Goal: Information Seeking & Learning: Learn about a topic

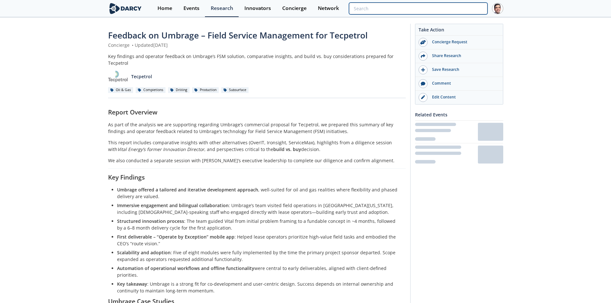
click at [464, 7] on input "search" at bounding box center [418, 9] width 138 height 12
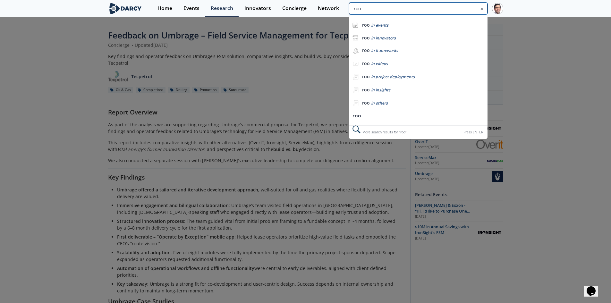
type input "roo"
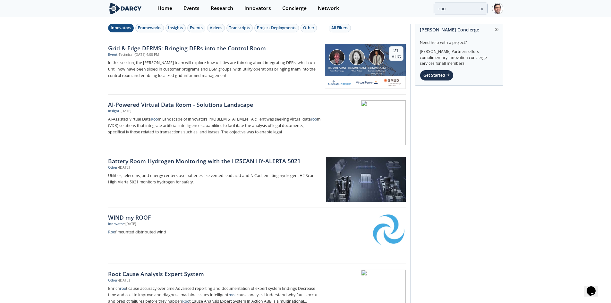
click at [125, 28] on div "Innovators" at bounding box center [121, 28] width 21 height 6
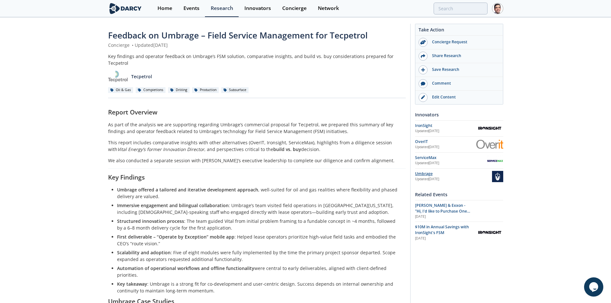
click at [429, 173] on div "Umbrage" at bounding box center [453, 174] width 77 height 6
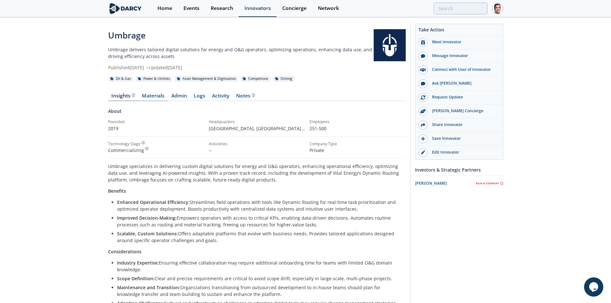
click at [160, 95] on link "Materials" at bounding box center [153, 97] width 29 height 8
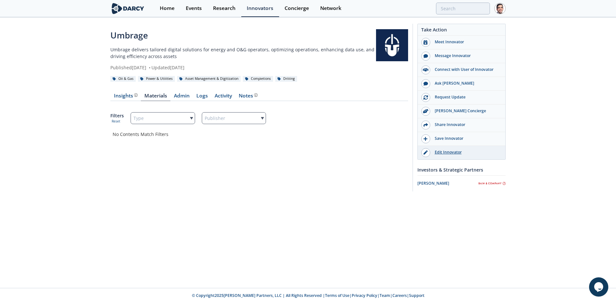
click at [450, 152] on div "Edit Innovator" at bounding box center [466, 152] width 72 height 6
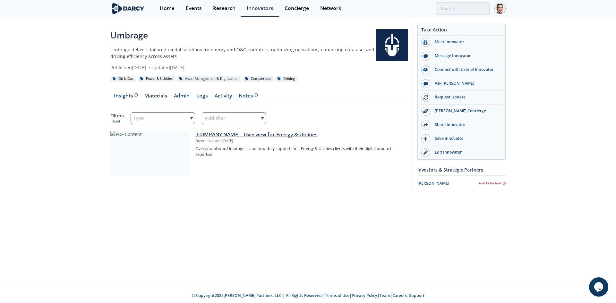
click at [256, 133] on div "[COMPANY NAME] - Overview for Energy & Utilities" at bounding box center [299, 135] width 208 height 8
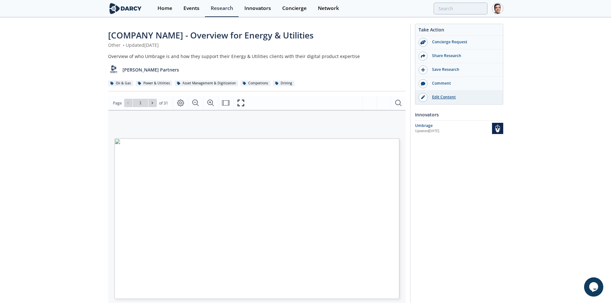
click at [433, 98] on div "Edit Content" at bounding box center [463, 97] width 72 height 6
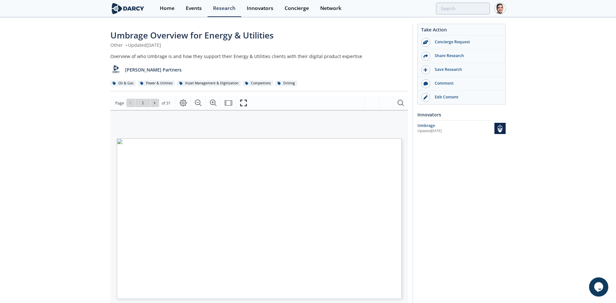
drag, startPoint x: 306, startPoint y: 154, endPoint x: 305, endPoint y: 158, distance: 4.2
click at [306, 154] on div "Umbrage is a digital innovation partner for energy producers, fuel service prov…" at bounding box center [248, 213] width 263 height 148
type input "2"
click at [156, 102] on span at bounding box center [155, 103] width 4 height 4
type input "3"
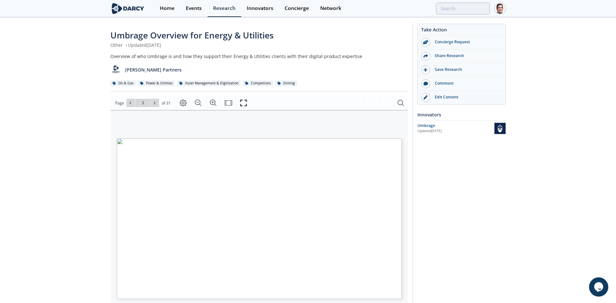
click at [156, 102] on span at bounding box center [155, 103] width 4 height 4
type input "4"
click at [156, 102] on span at bounding box center [155, 103] width 4 height 4
click at [155, 102] on icon at bounding box center [155, 103] width 4 height 4
type input "6"
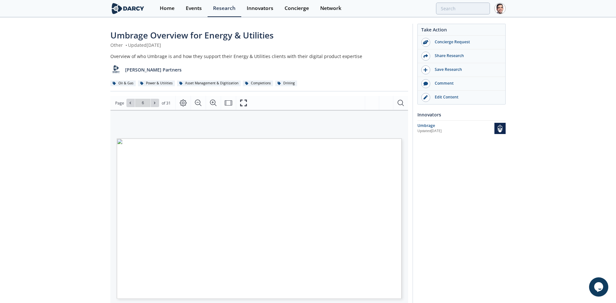
click at [155, 102] on icon at bounding box center [155, 103] width 4 height 4
type input "7"
click at [155, 102] on icon at bounding box center [155, 103] width 4 height 4
type input "8"
click at [155, 102] on icon at bounding box center [155, 103] width 4 height 4
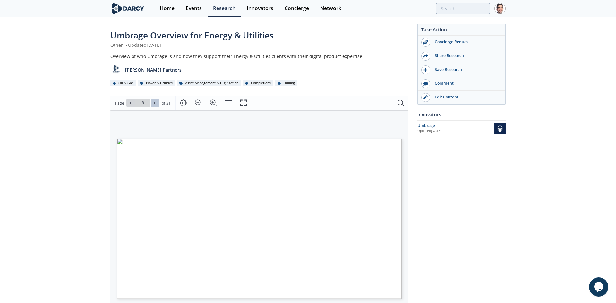
type input "9"
